Goal: Task Accomplishment & Management: Complete application form

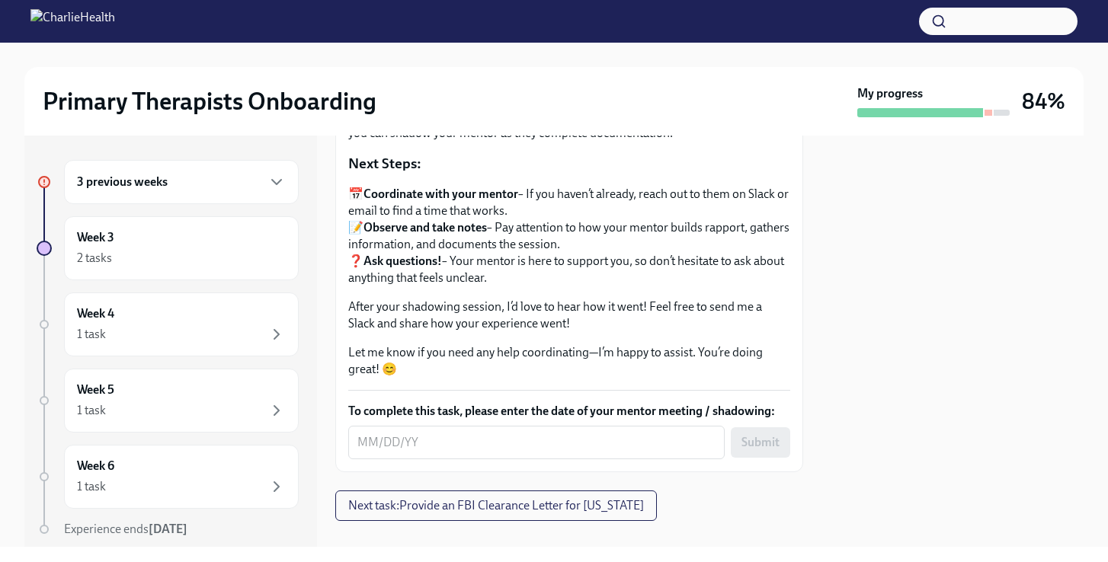
scroll to position [284, 0]
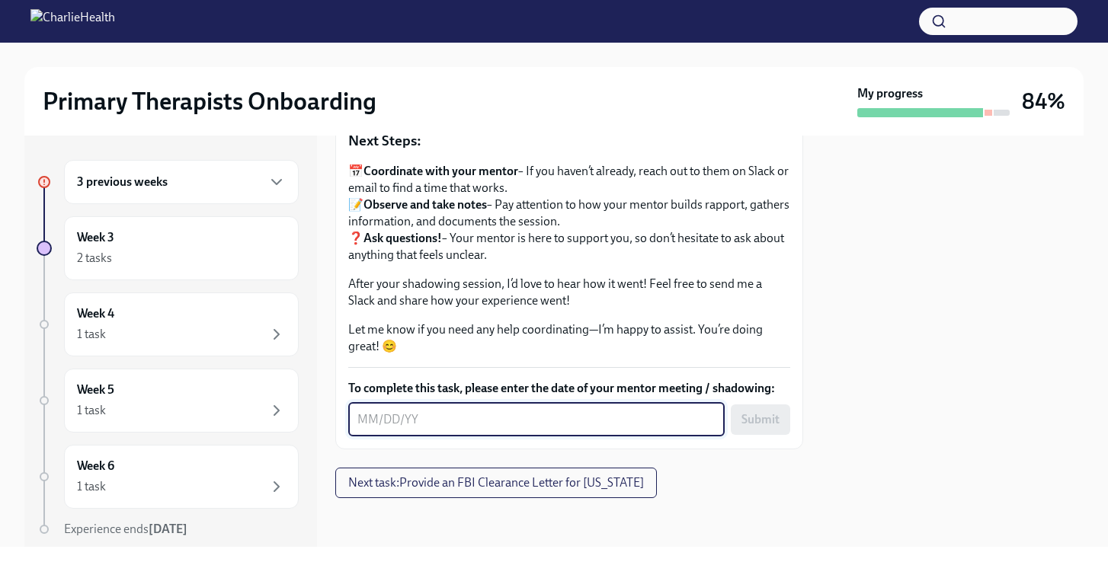
click at [371, 422] on textarea "To complete this task, please enter the date of your mentor meeting / shadowing:" at bounding box center [536, 420] width 358 height 18
type textarea "[DATE]"
click at [766, 417] on span "Submit" at bounding box center [760, 419] width 38 height 15
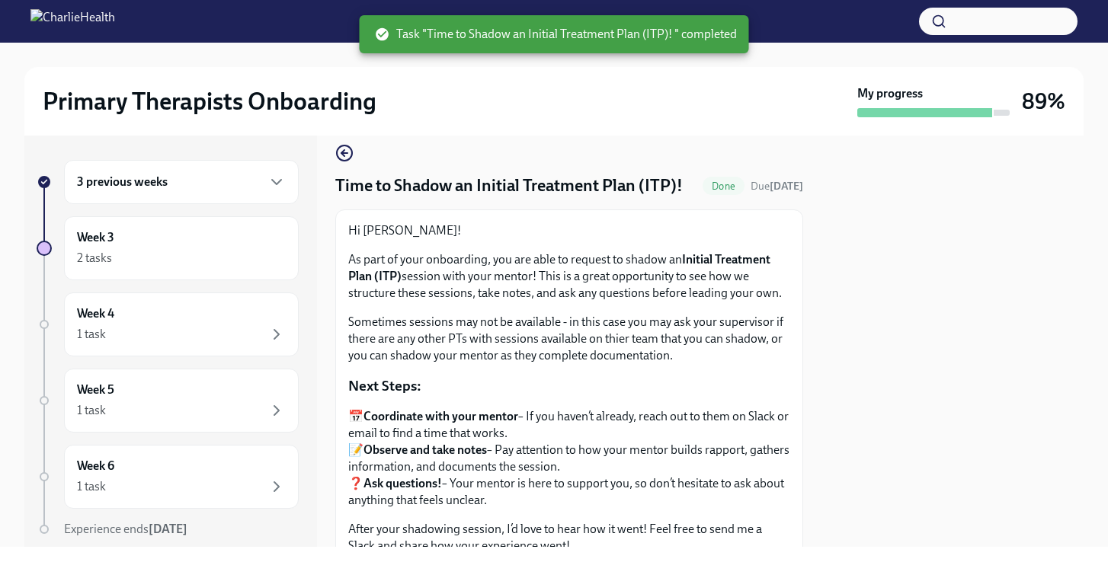
scroll to position [0, 0]
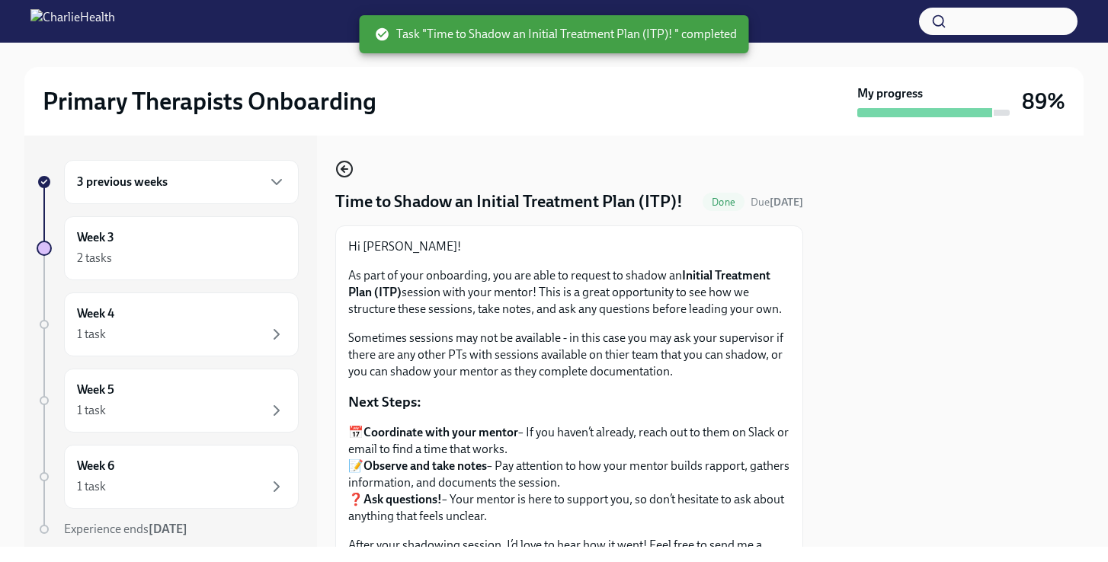
click at [347, 169] on icon "button" at bounding box center [344, 169] width 6 height 0
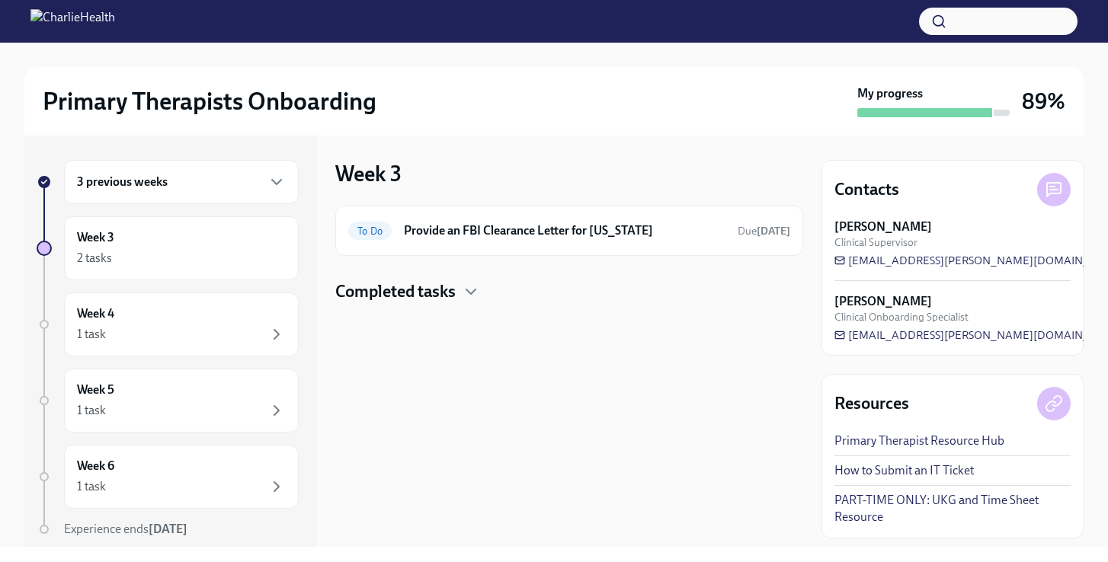
click at [205, 190] on div "3 previous weeks" at bounding box center [181, 182] width 209 height 18
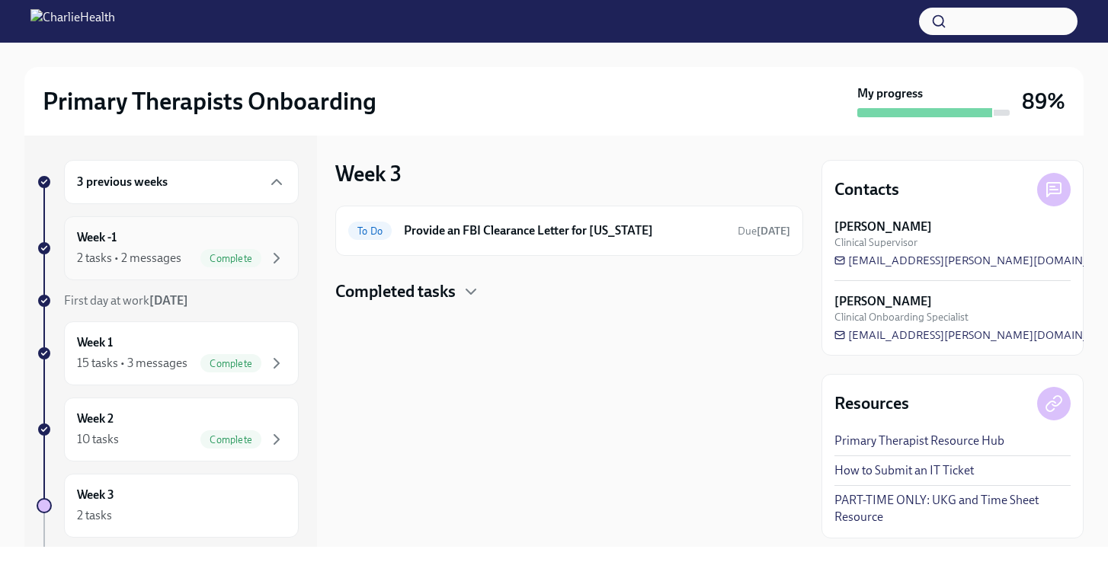
click at [177, 261] on div "2 tasks • 2 messages" at bounding box center [129, 258] width 104 height 17
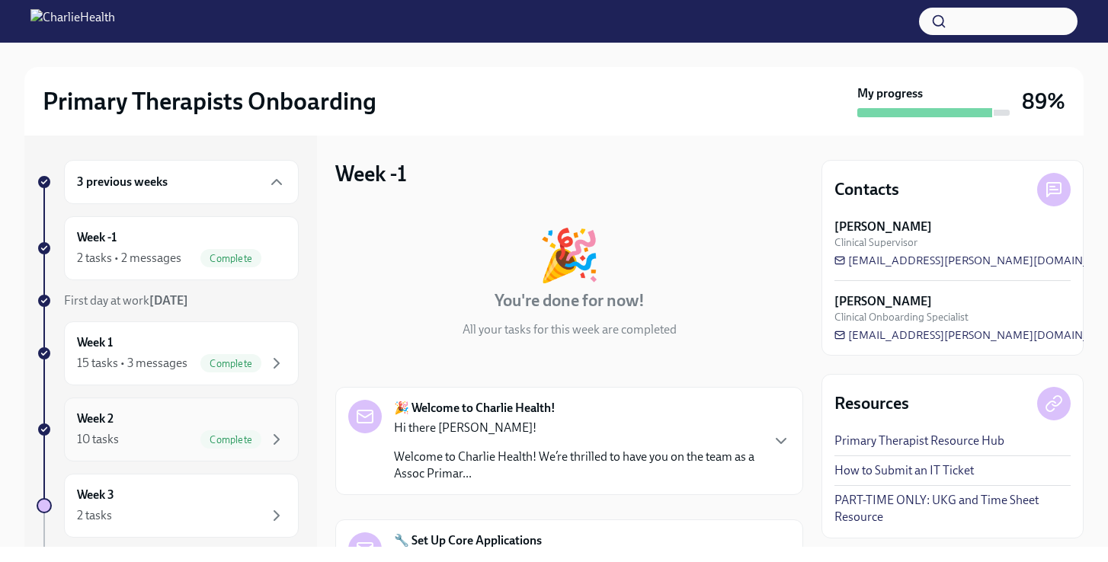
click at [206, 442] on span "Complete" at bounding box center [230, 439] width 61 height 11
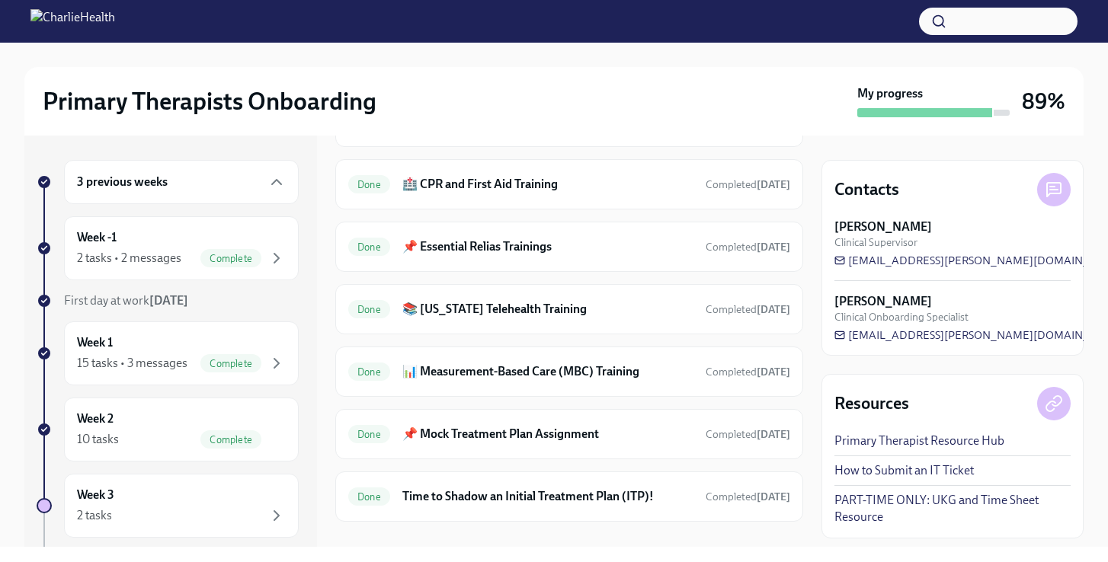
scroll to position [561, 0]
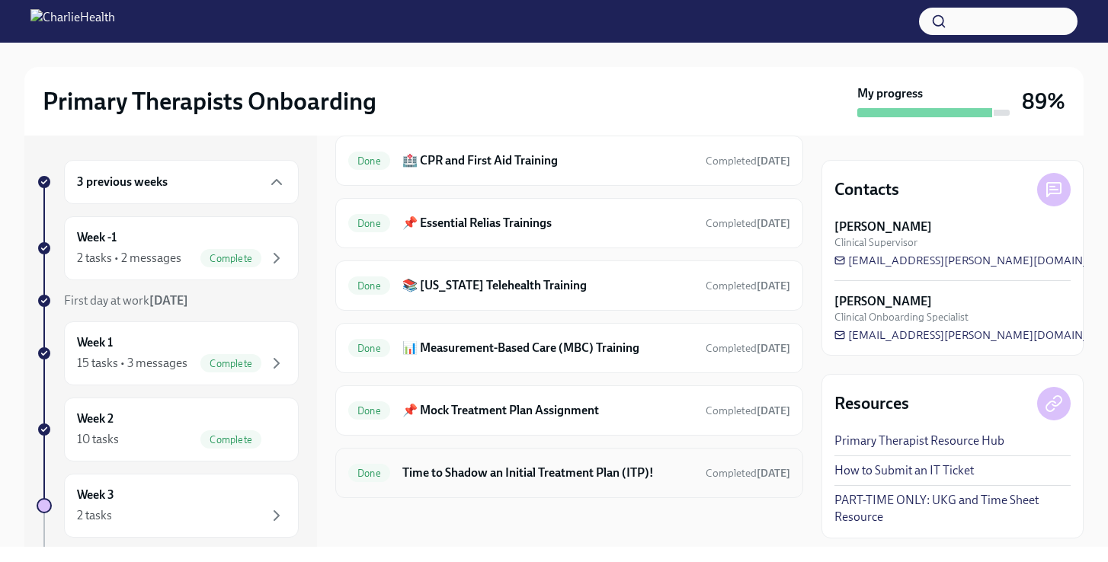
click at [497, 475] on h6 "Time to Shadow an Initial Treatment Plan (ITP)!" at bounding box center [547, 473] width 291 height 17
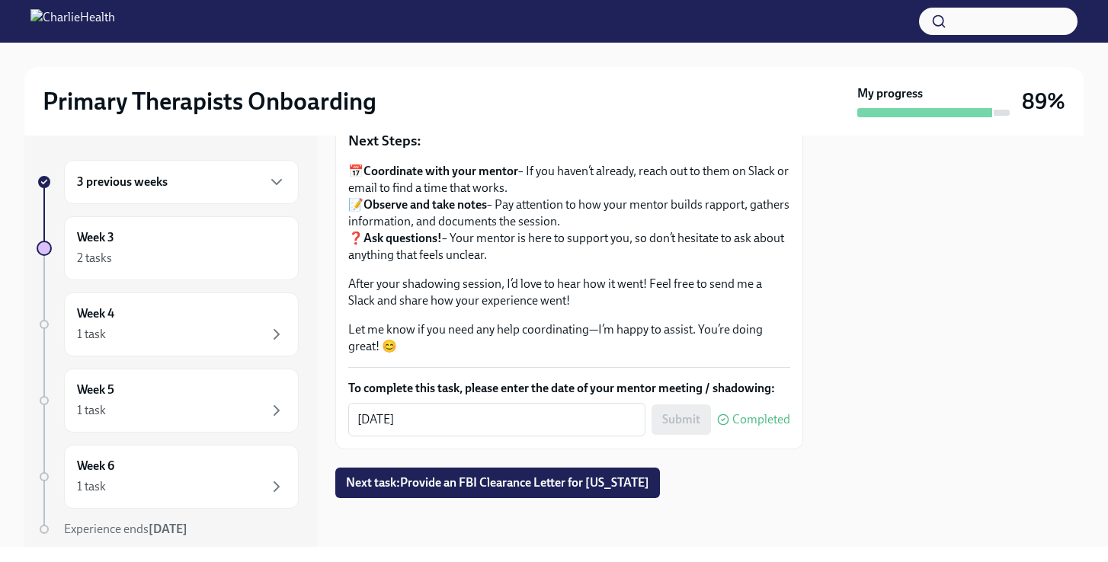
scroll to position [284, 0]
